Goal: Transaction & Acquisition: Purchase product/service

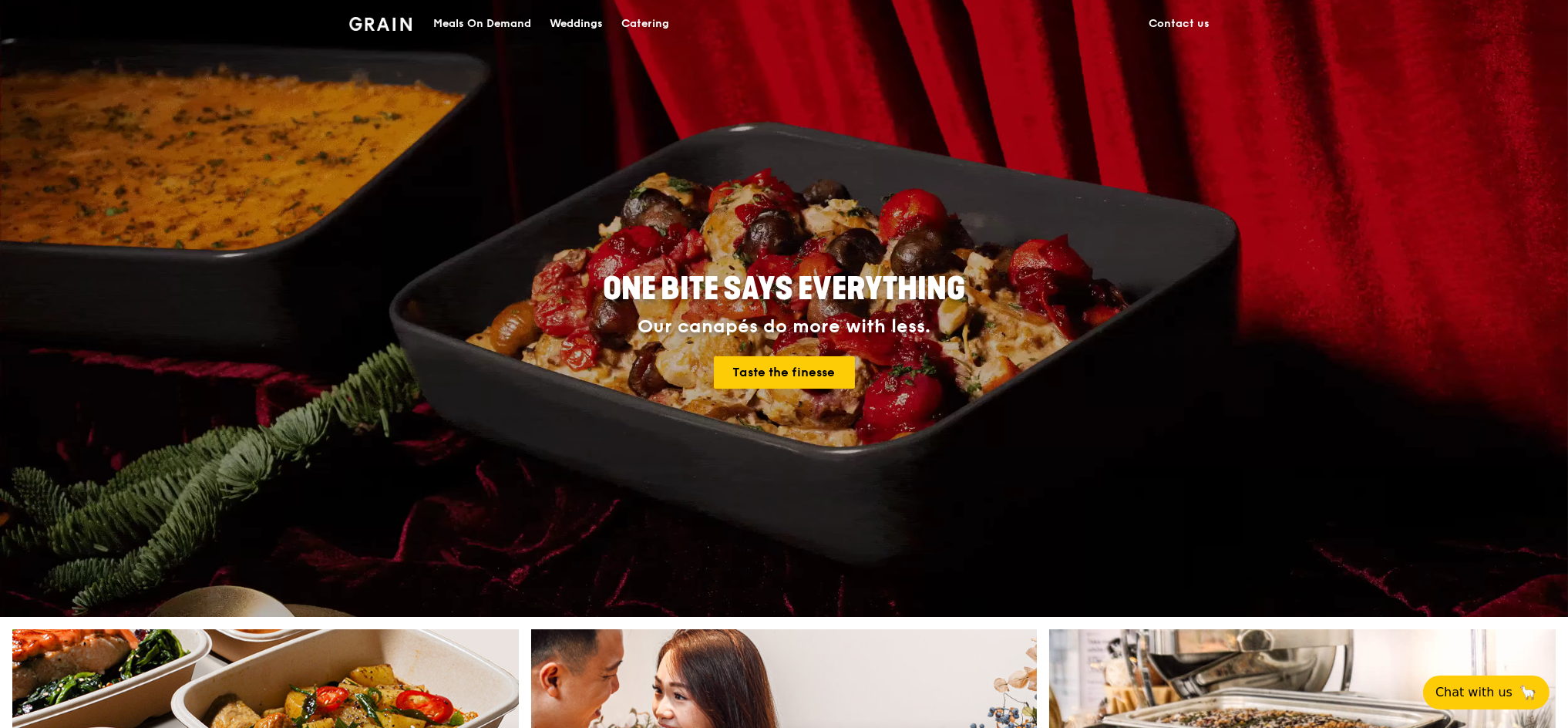
click at [649, 18] on div "Catering" at bounding box center [645, 24] width 47 height 46
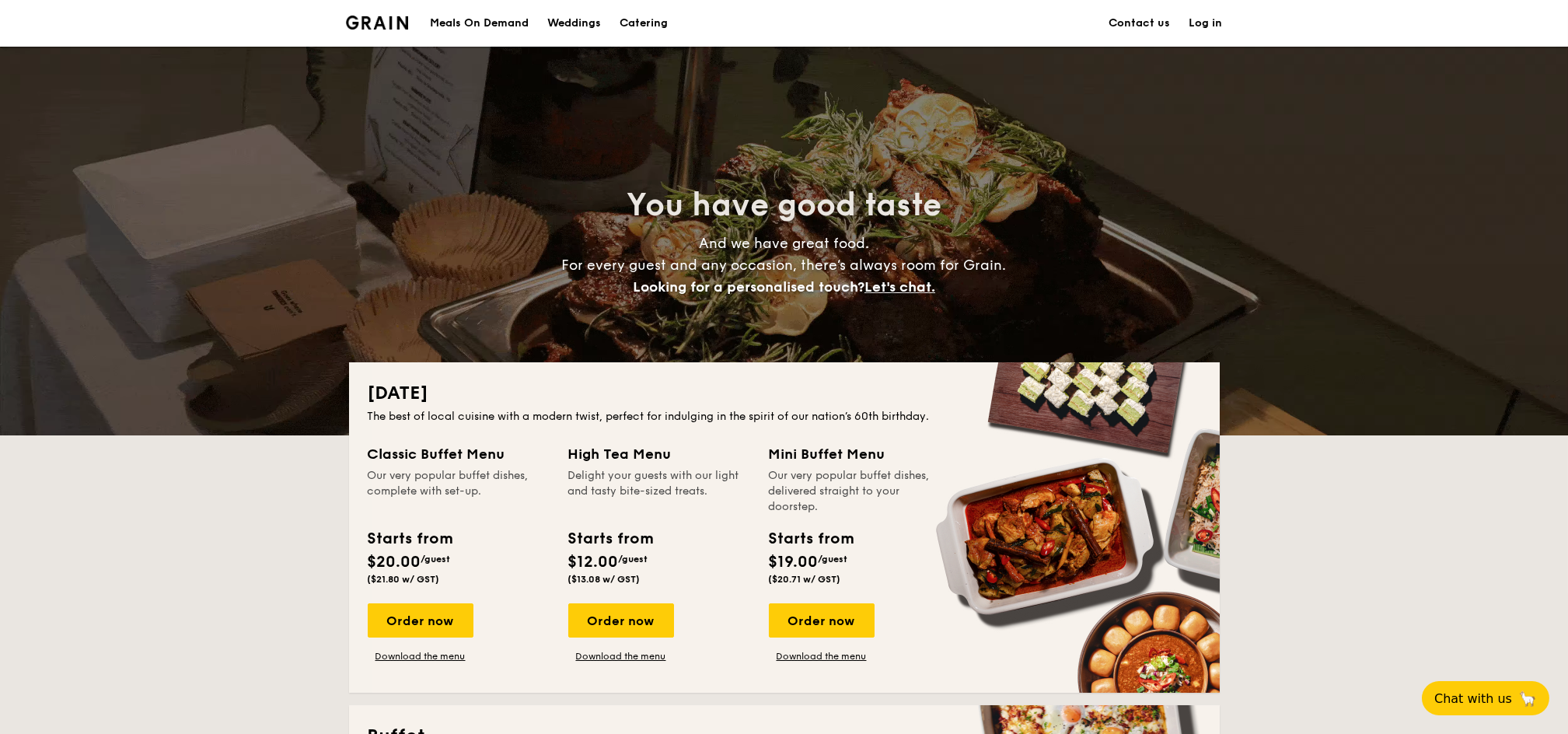
click at [1214, 17] on link "Log in" at bounding box center [1207, 23] width 34 height 47
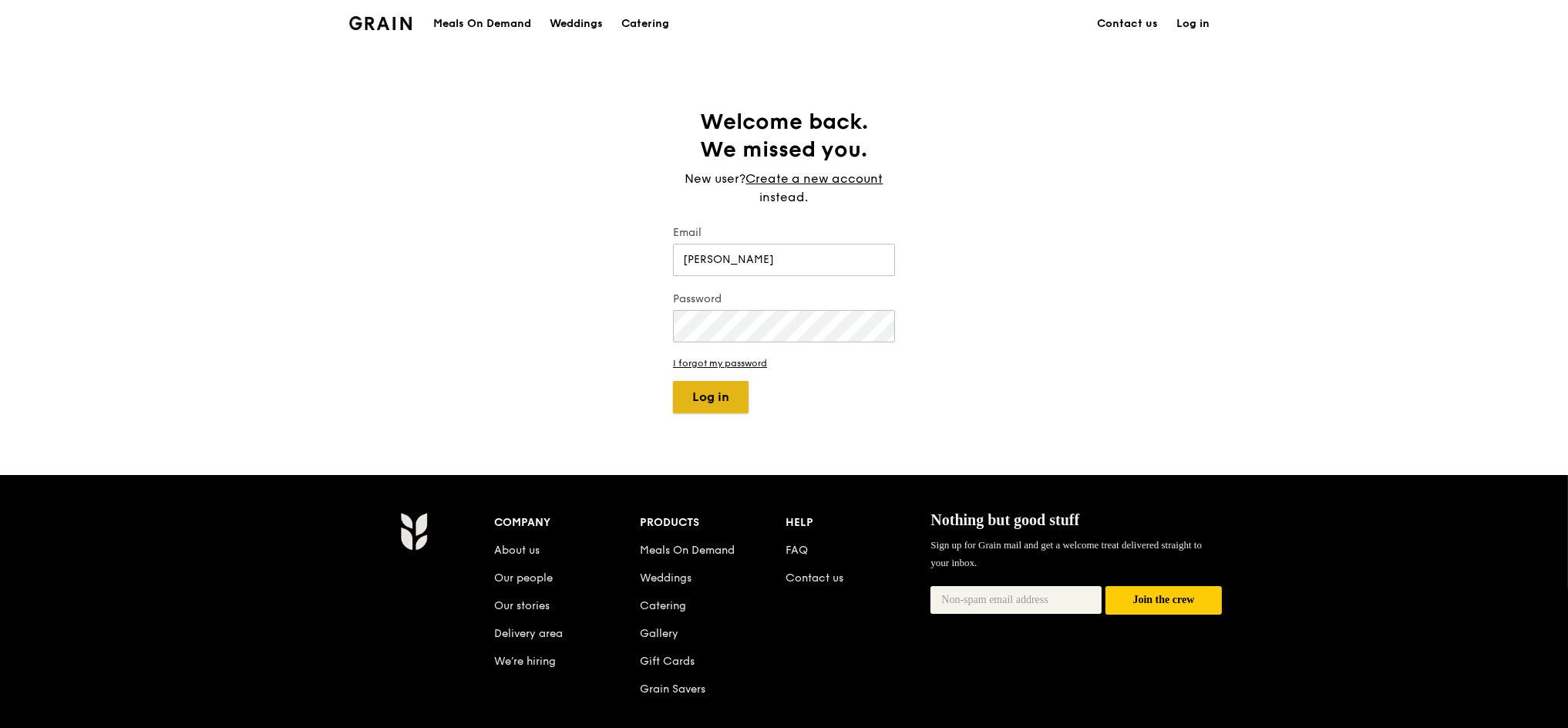
click at [718, 396] on button "Log in" at bounding box center [711, 397] width 75 height 33
click at [715, 396] on button "Log in" at bounding box center [711, 397] width 75 height 33
drag, startPoint x: 735, startPoint y: 253, endPoint x: 586, endPoint y: 236, distance: 150.0
click at [586, 236] on div "Welcome back. We missed you. New user? Create a new account instead. Email Lwin…" at bounding box center [784, 260] width 1568 height 306
type input "wailwin.hnin@mesp.meap.com"
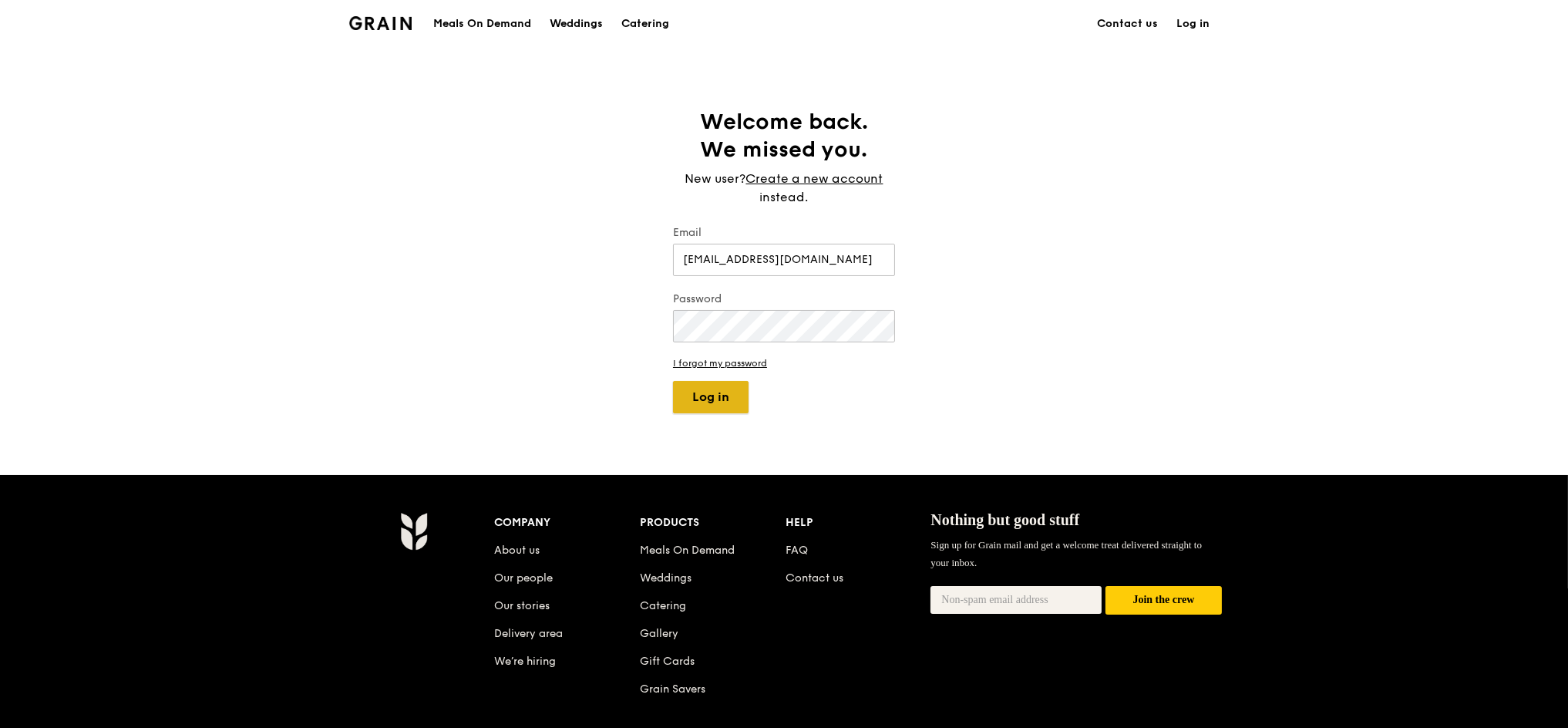
click at [722, 411] on button "Log in" at bounding box center [711, 397] width 75 height 33
